Goal: Task Accomplishment & Management: Manage account settings

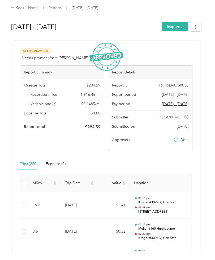
click at [51, 6] on link "Reports" at bounding box center [55, 8] width 13 height 5
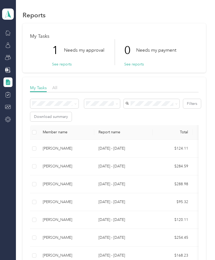
click at [59, 62] on button "See reports" at bounding box center [62, 64] width 20 height 6
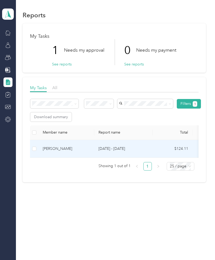
click at [57, 149] on div "[PERSON_NAME]" at bounding box center [66, 149] width 47 height 6
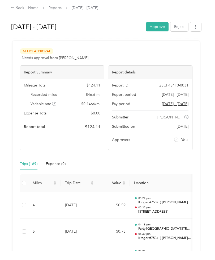
click at [164, 27] on button "Approve" at bounding box center [157, 26] width 23 height 9
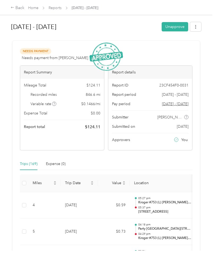
click at [57, 6] on link "Reports" at bounding box center [55, 8] width 13 height 5
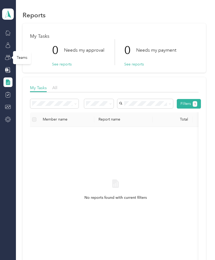
click at [20, 58] on div "Teams" at bounding box center [22, 57] width 18 height 13
click at [8, 60] on icon at bounding box center [8, 57] width 6 height 6
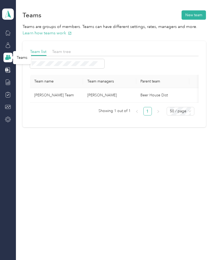
click at [47, 97] on td "[PERSON_NAME] Team" at bounding box center [56, 95] width 53 height 15
